Goal: Find specific page/section: Find specific page/section

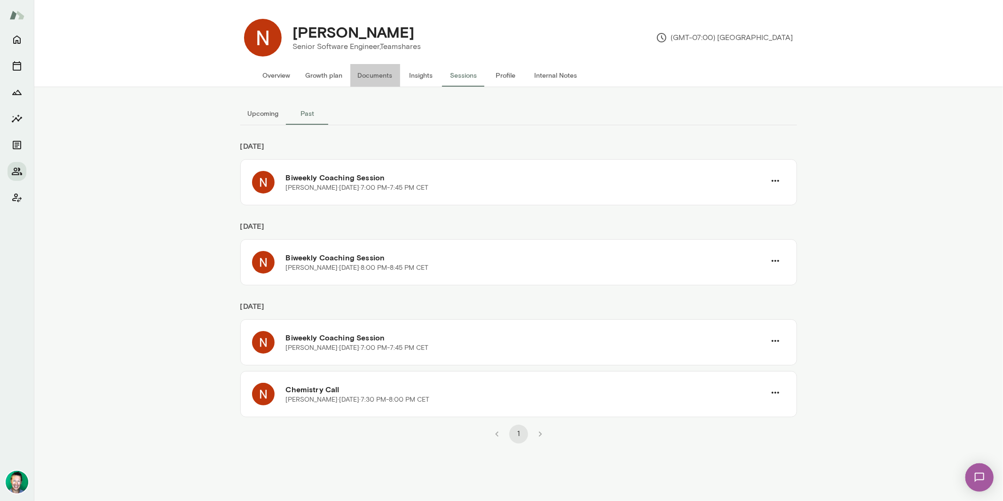
click at [369, 80] on button "Documents" at bounding box center [375, 75] width 50 height 23
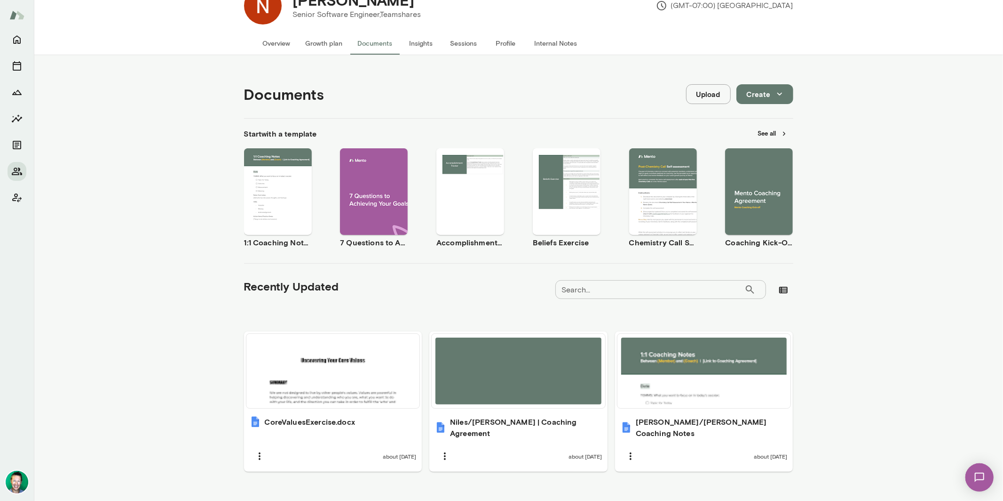
scroll to position [36, 0]
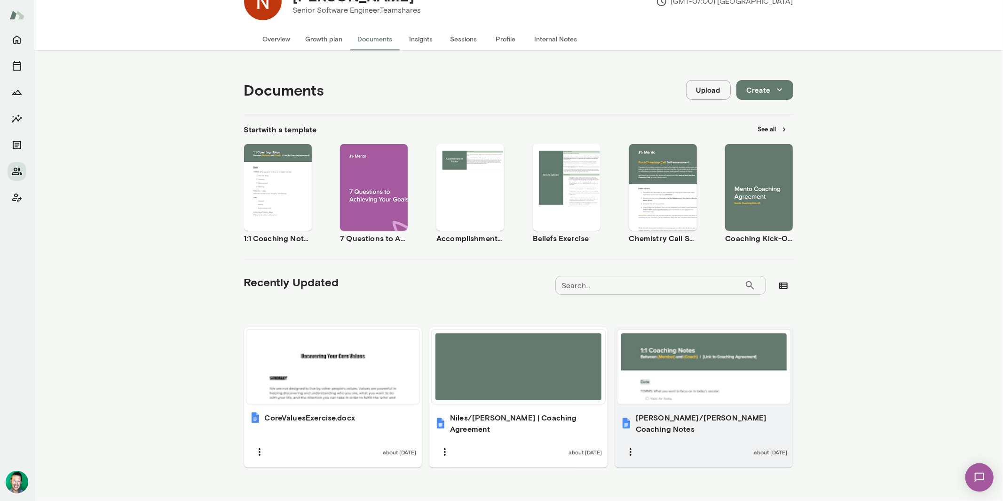
click at [659, 377] on div at bounding box center [704, 366] width 166 height 67
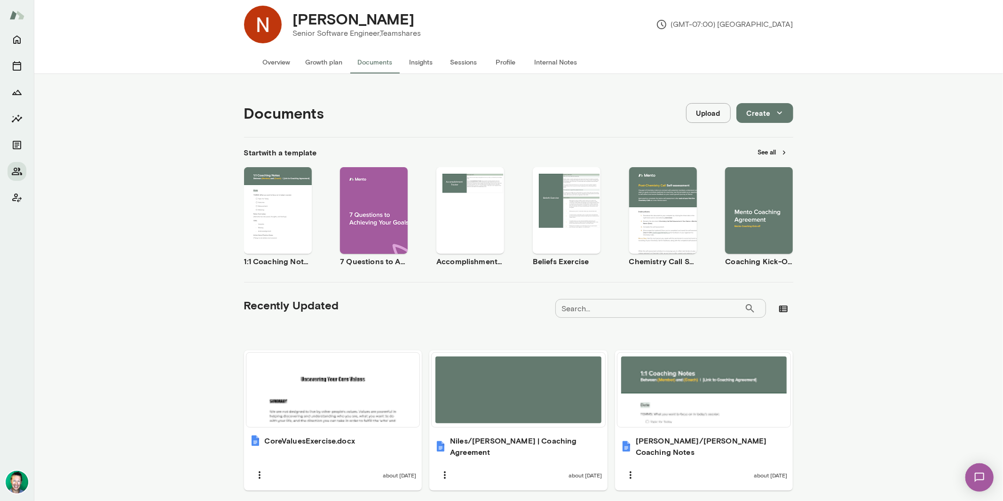
scroll to position [0, 0]
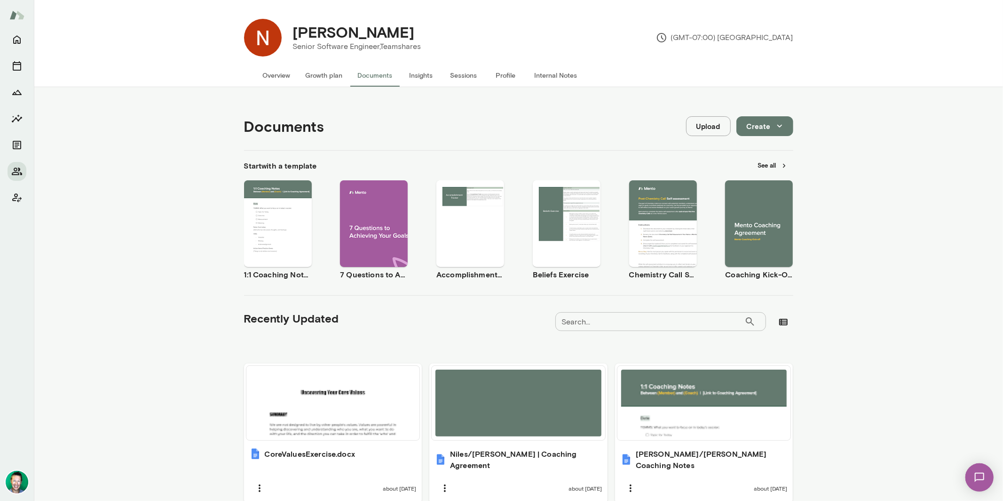
click at [272, 76] on button "Overview" at bounding box center [276, 75] width 43 height 23
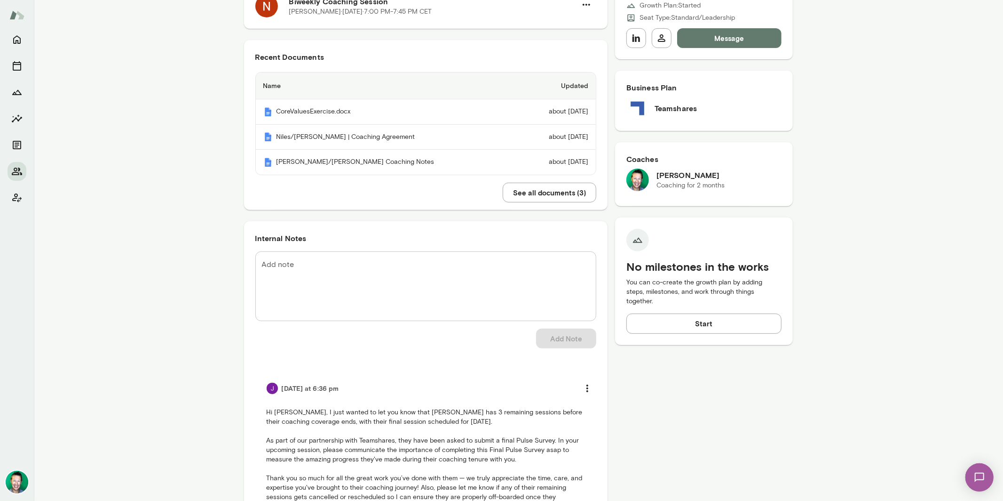
scroll to position [400, 0]
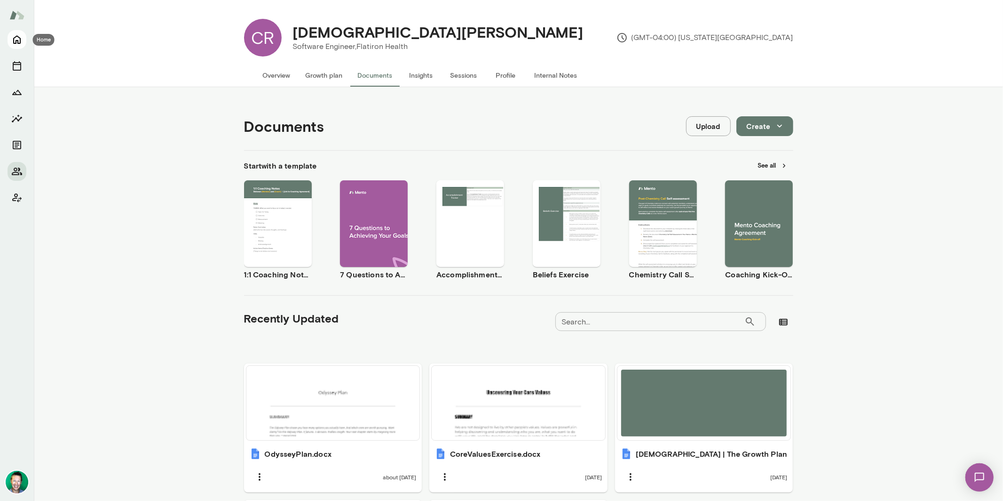
click at [13, 44] on icon "Home" at bounding box center [16, 39] width 11 height 11
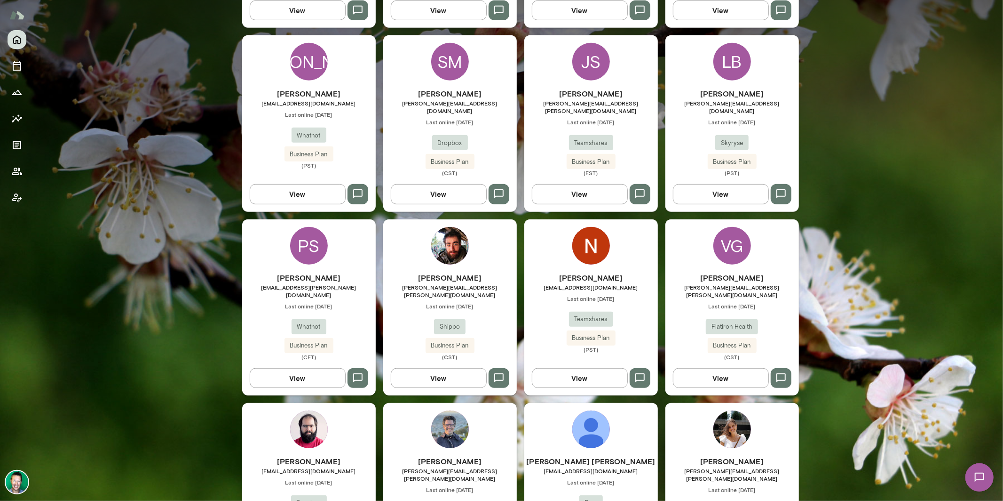
scroll to position [462, 0]
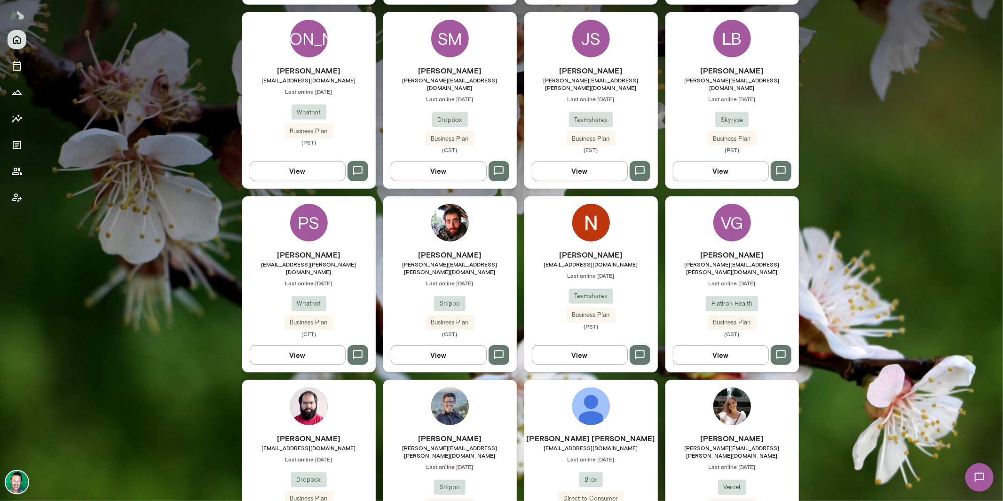
click at [575, 345] on button "View" at bounding box center [580, 355] width 96 height 20
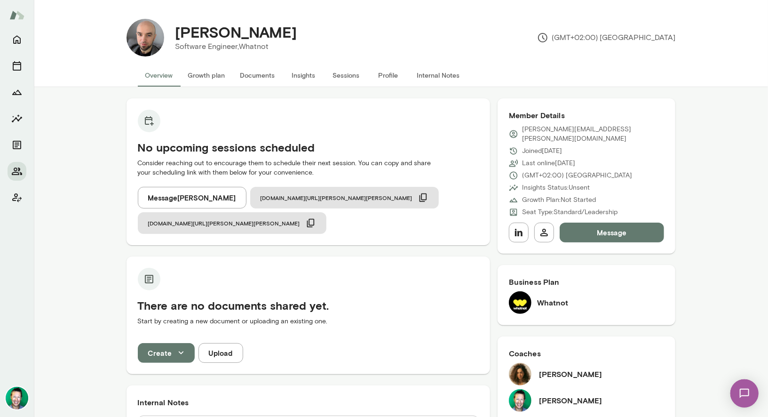
scroll to position [69, 0]
